Goal: Task Accomplishment & Management: Use online tool/utility

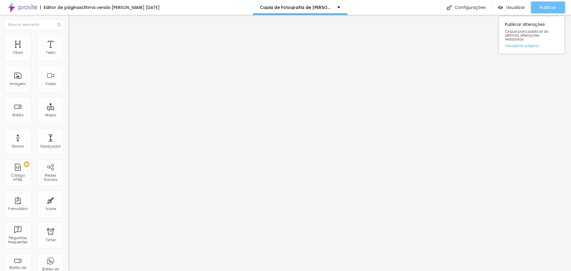
click at [545, 9] on span "Publicar" at bounding box center [548, 7] width 16 height 5
click at [74, 41] on span "Avançado" at bounding box center [84, 38] width 20 height 5
click at [68, 29] on li "Estilo" at bounding box center [102, 32] width 68 height 6
click at [71, 55] on icon "button" at bounding box center [72, 53] width 2 height 2
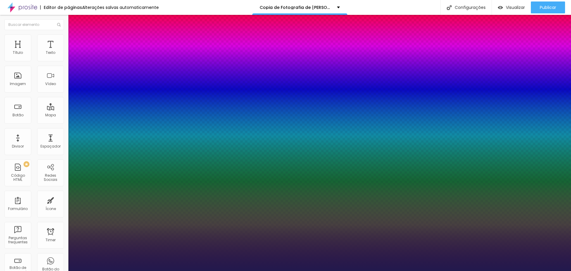
type input "1"
type input "5"
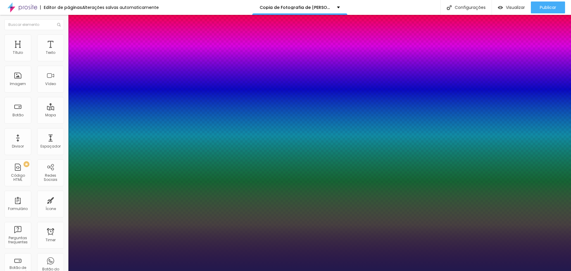
type input "1"
drag, startPoint x: 129, startPoint y: 116, endPoint x: 139, endPoint y: 117, distance: 9.9
type input "2"
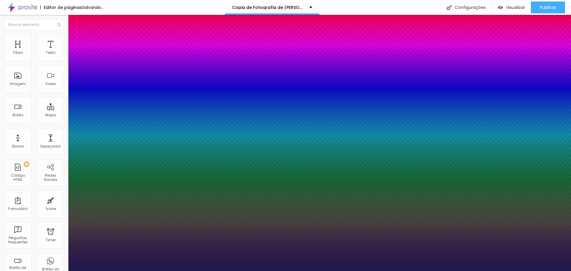
type input "1"
type input "2"
click at [547, 271] on div at bounding box center [285, 271] width 571 height 0
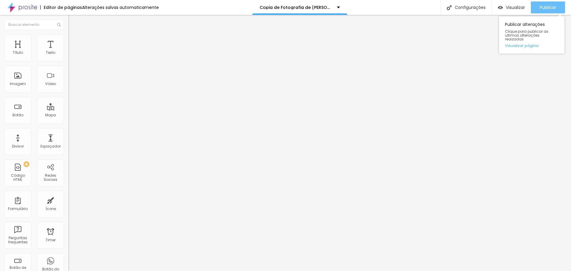
click at [547, 10] on span "Publicar" at bounding box center [548, 7] width 16 height 5
click at [536, 10] on button "Publicar" at bounding box center [548, 7] width 34 height 12
